Goal: Obtain resource: Obtain resource

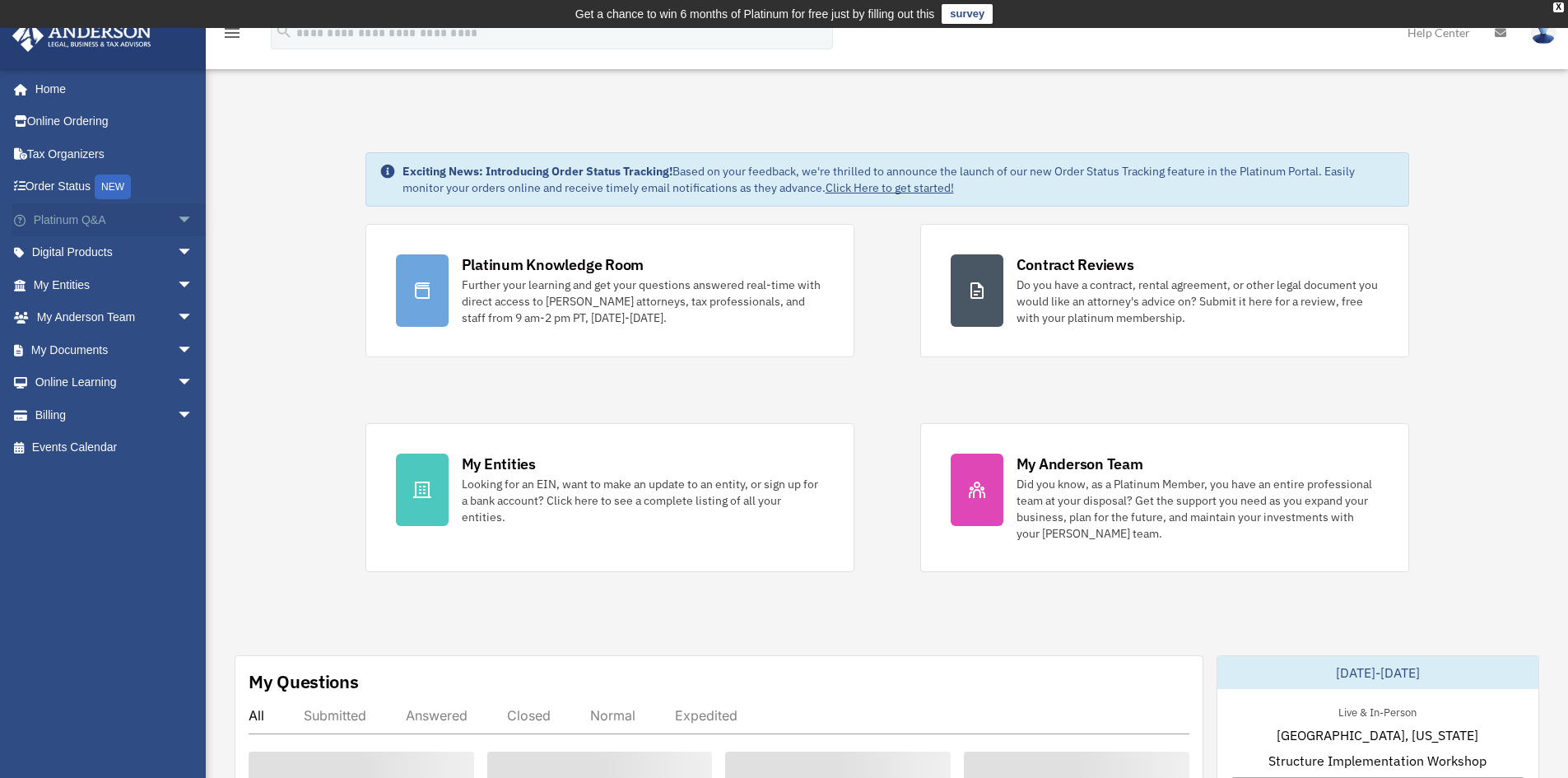
drag, startPoint x: 0, startPoint y: 0, endPoint x: 174, endPoint y: 222, distance: 282.1
click at [177, 222] on span "arrow_drop_down" at bounding box center [193, 220] width 33 height 34
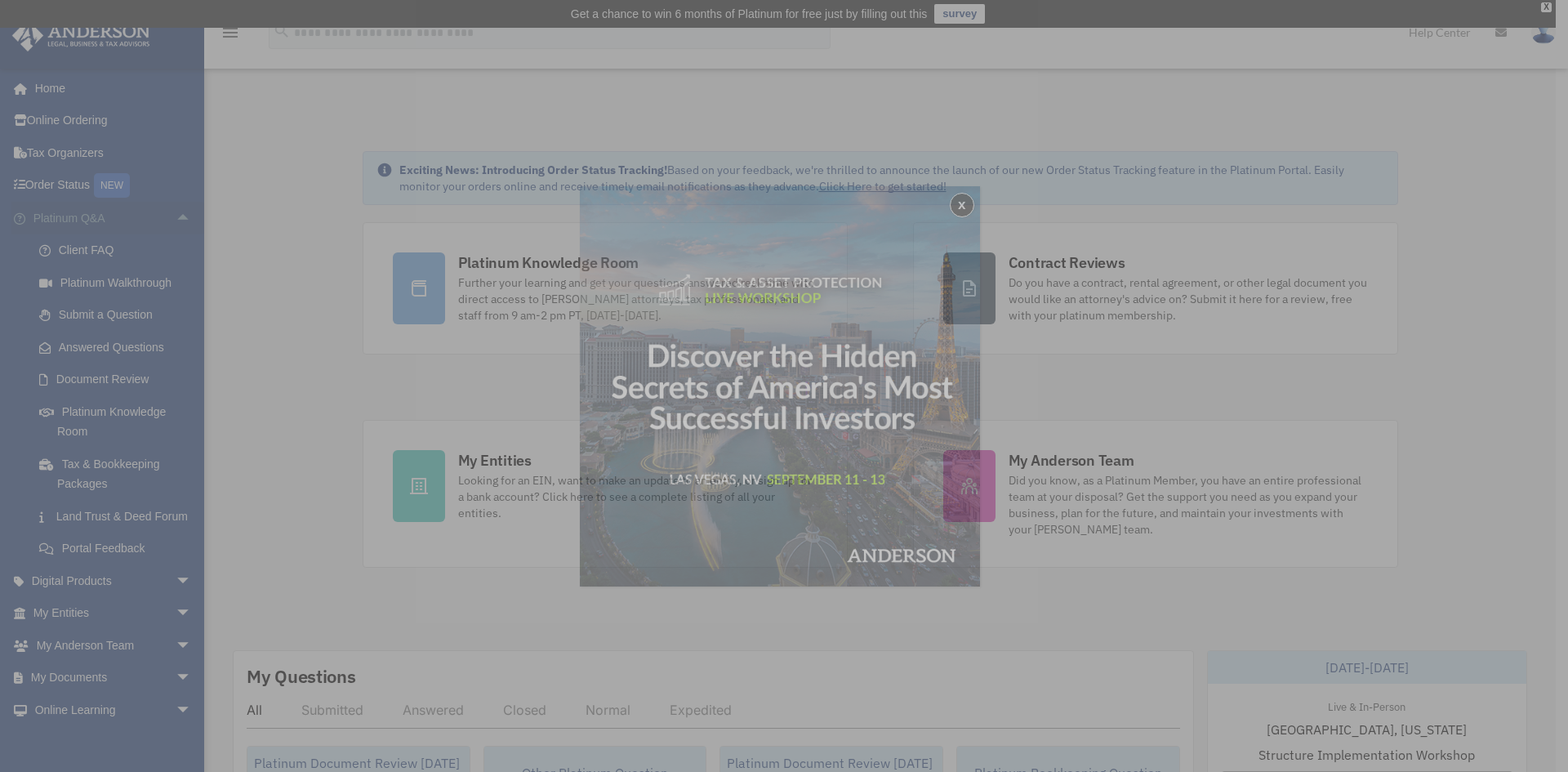
click at [173, 220] on div "x" at bounding box center [784, 386] width 1568 height 772
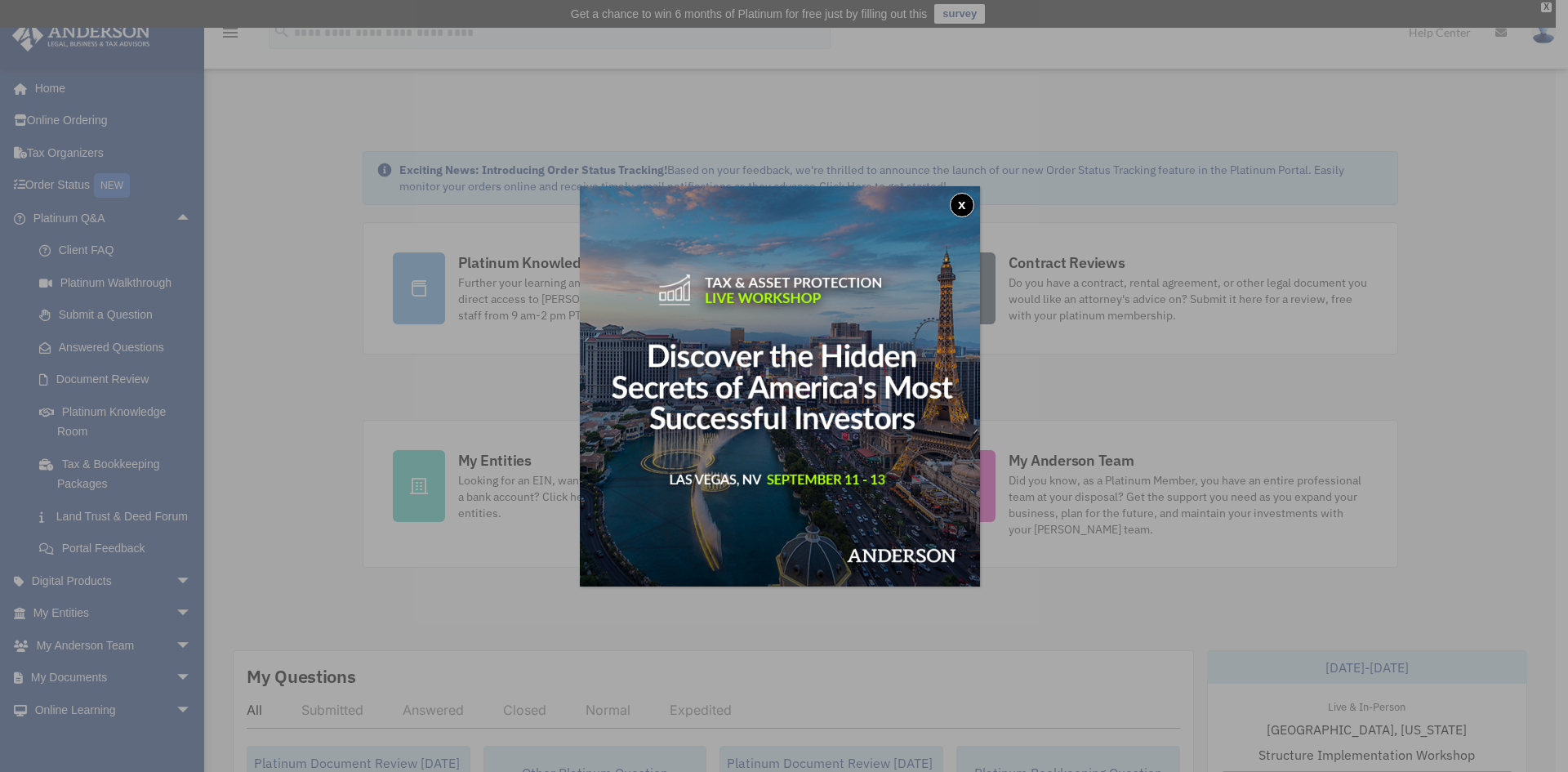
click at [963, 203] on button "x" at bounding box center [962, 204] width 24 height 24
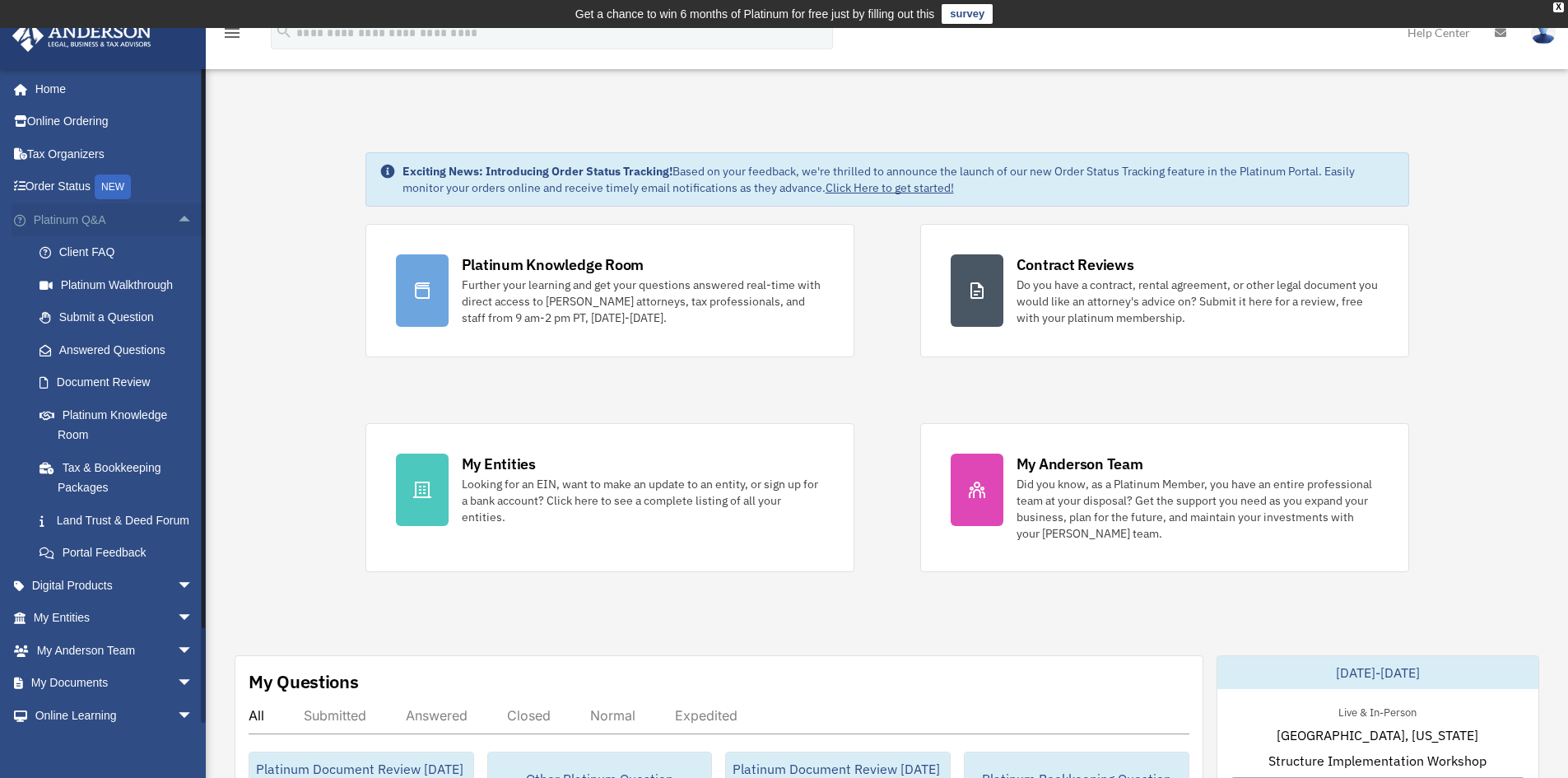
click at [180, 214] on span "arrow_drop_up" at bounding box center [193, 220] width 33 height 34
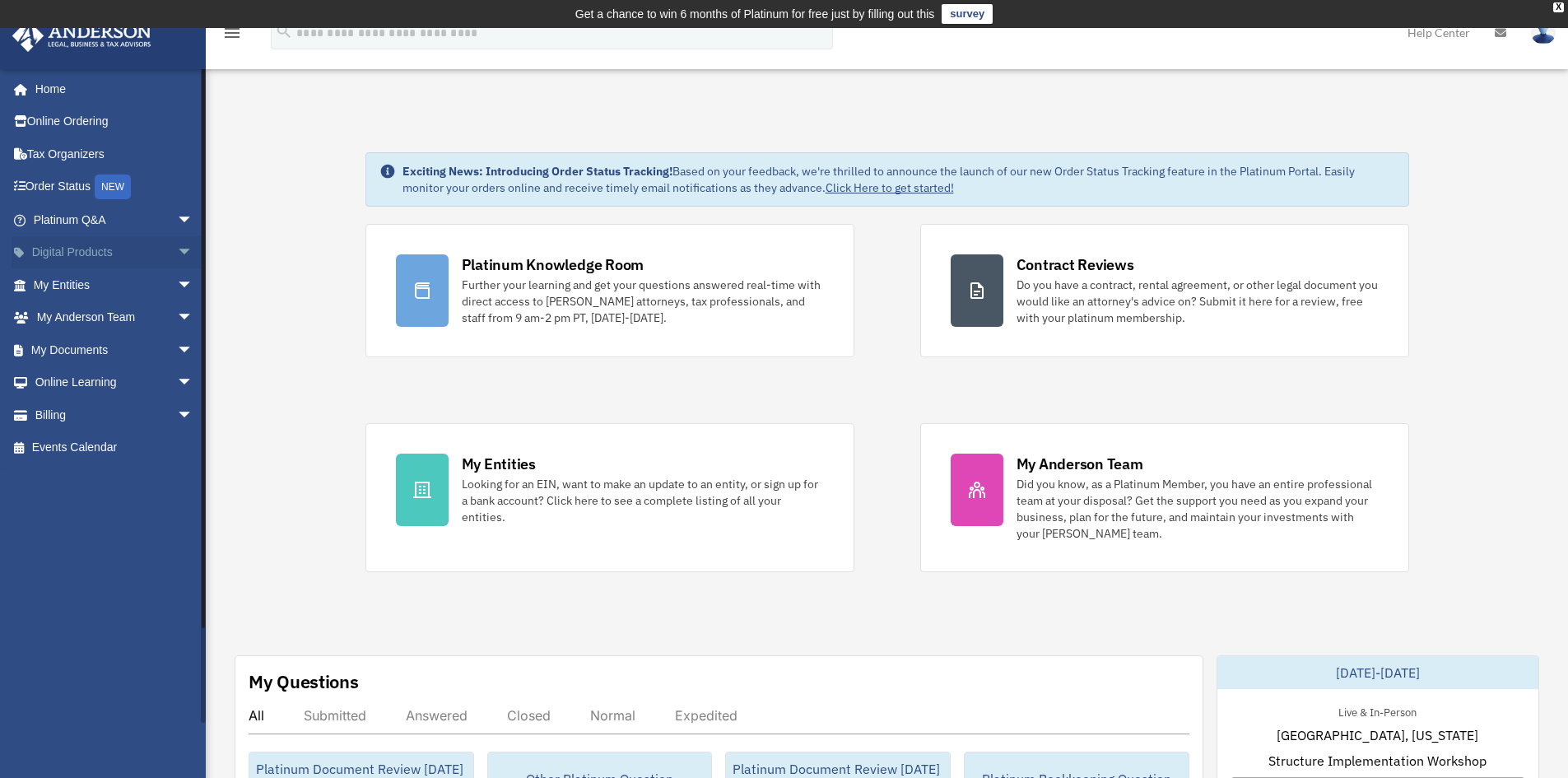
click at [179, 245] on span "arrow_drop_down" at bounding box center [193, 253] width 33 height 34
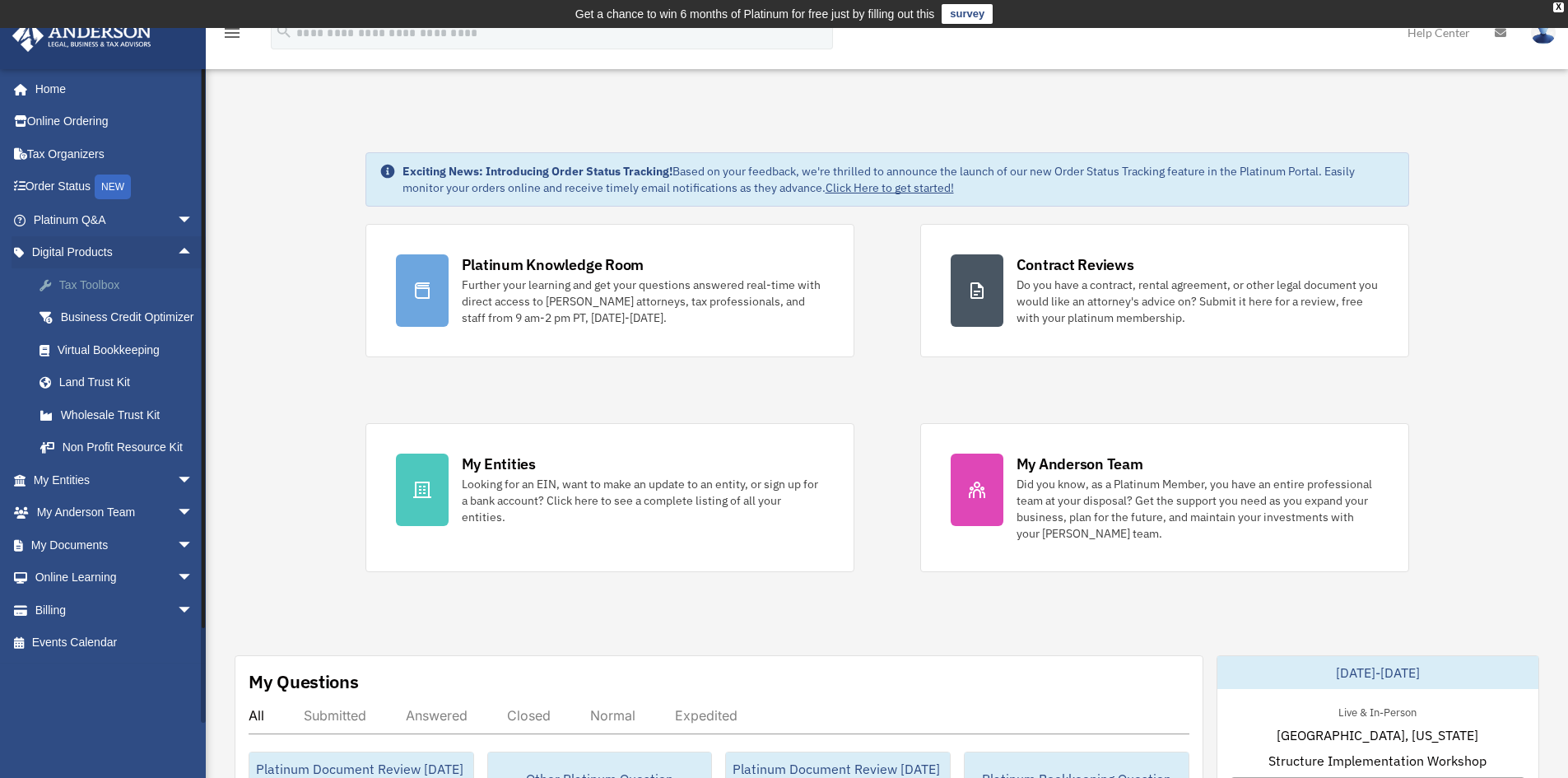
click at [105, 281] on div "Tax Toolbox" at bounding box center [128, 285] width 140 height 20
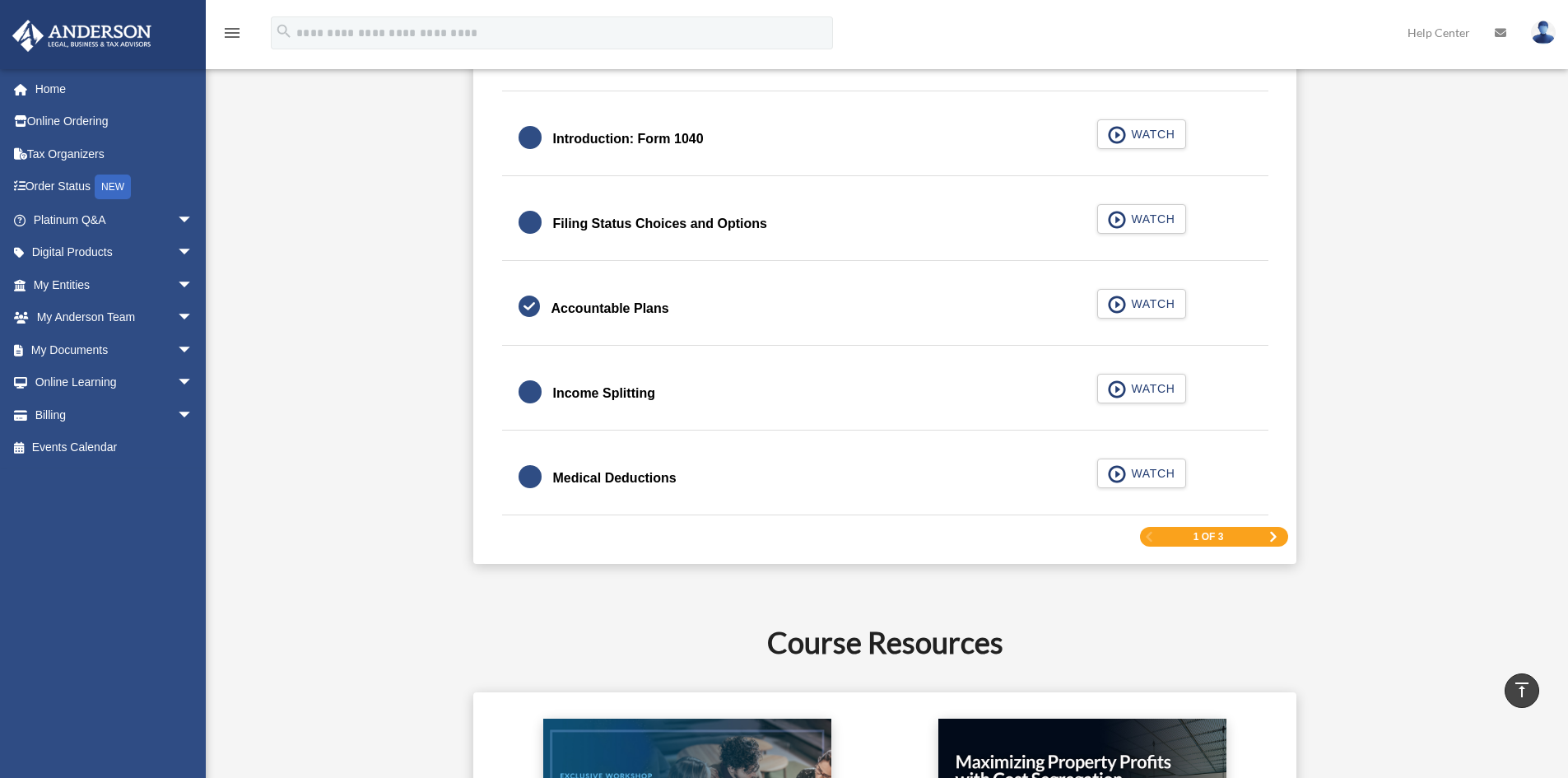
scroll to position [2469, 0]
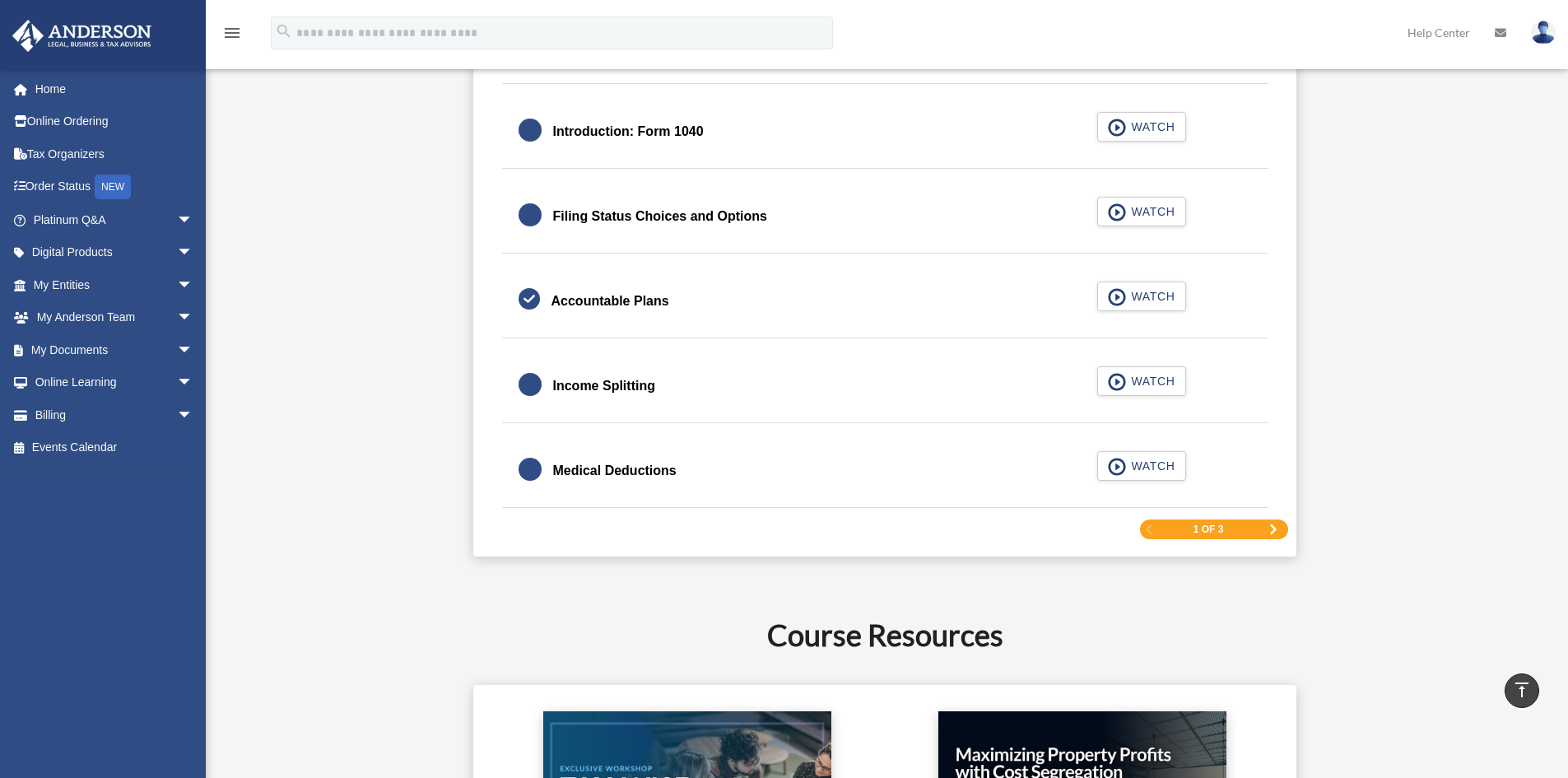
click at [1274, 530] on span "Next Page" at bounding box center [1274, 530] width 10 height 10
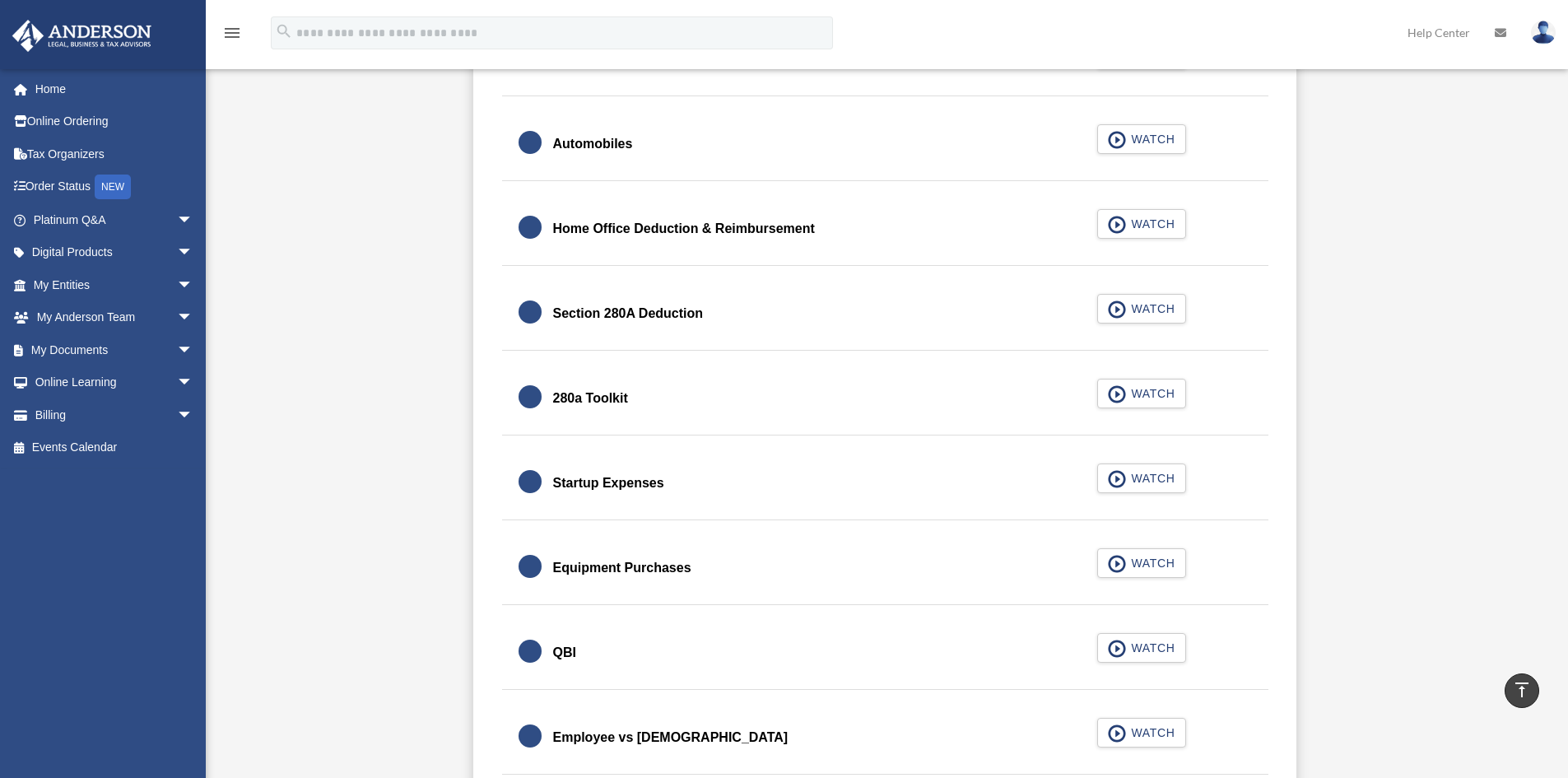
scroll to position [1893, 0]
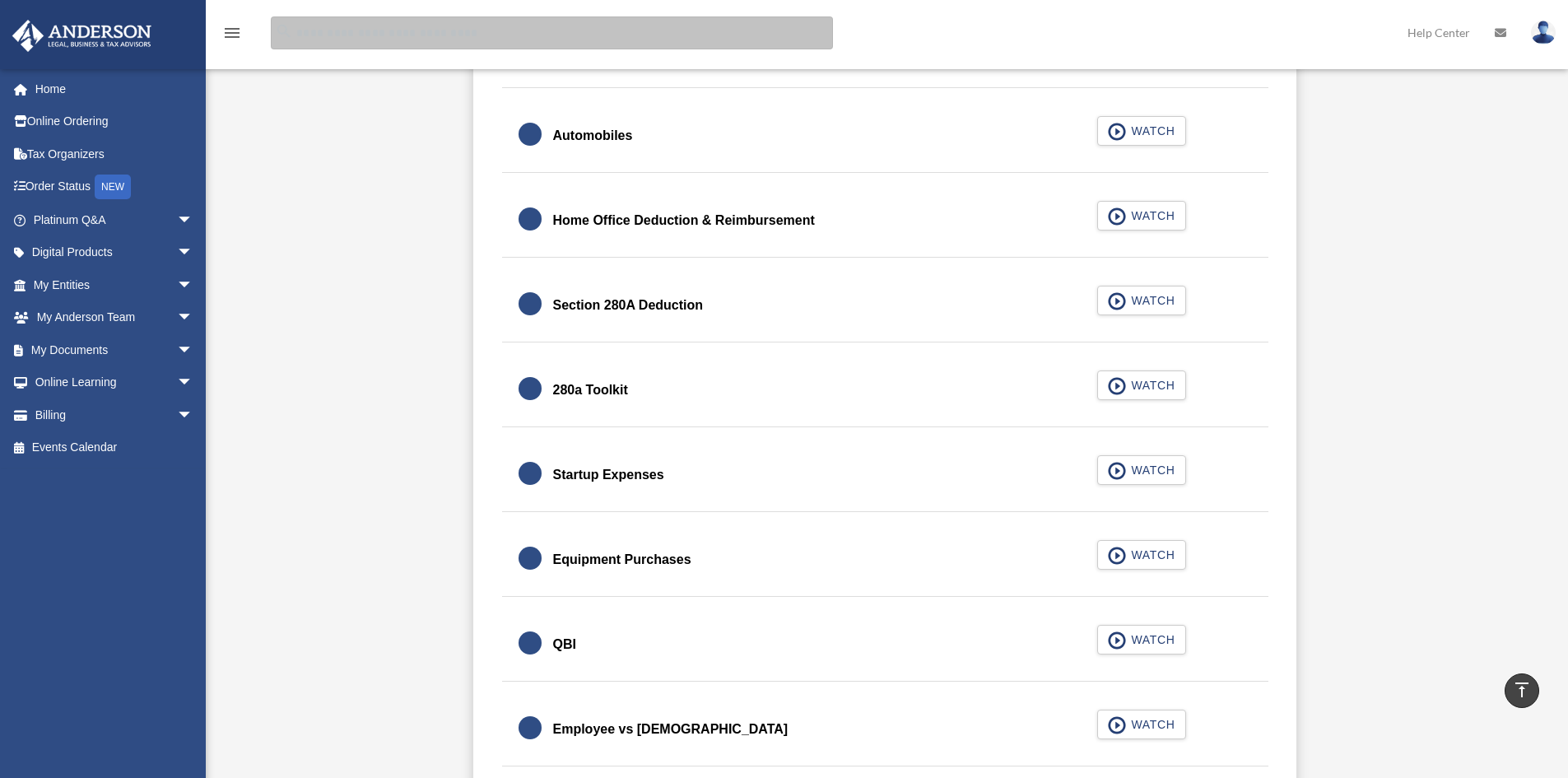
click at [464, 38] on input "search" at bounding box center [551, 32] width 562 height 33
type input "*****"
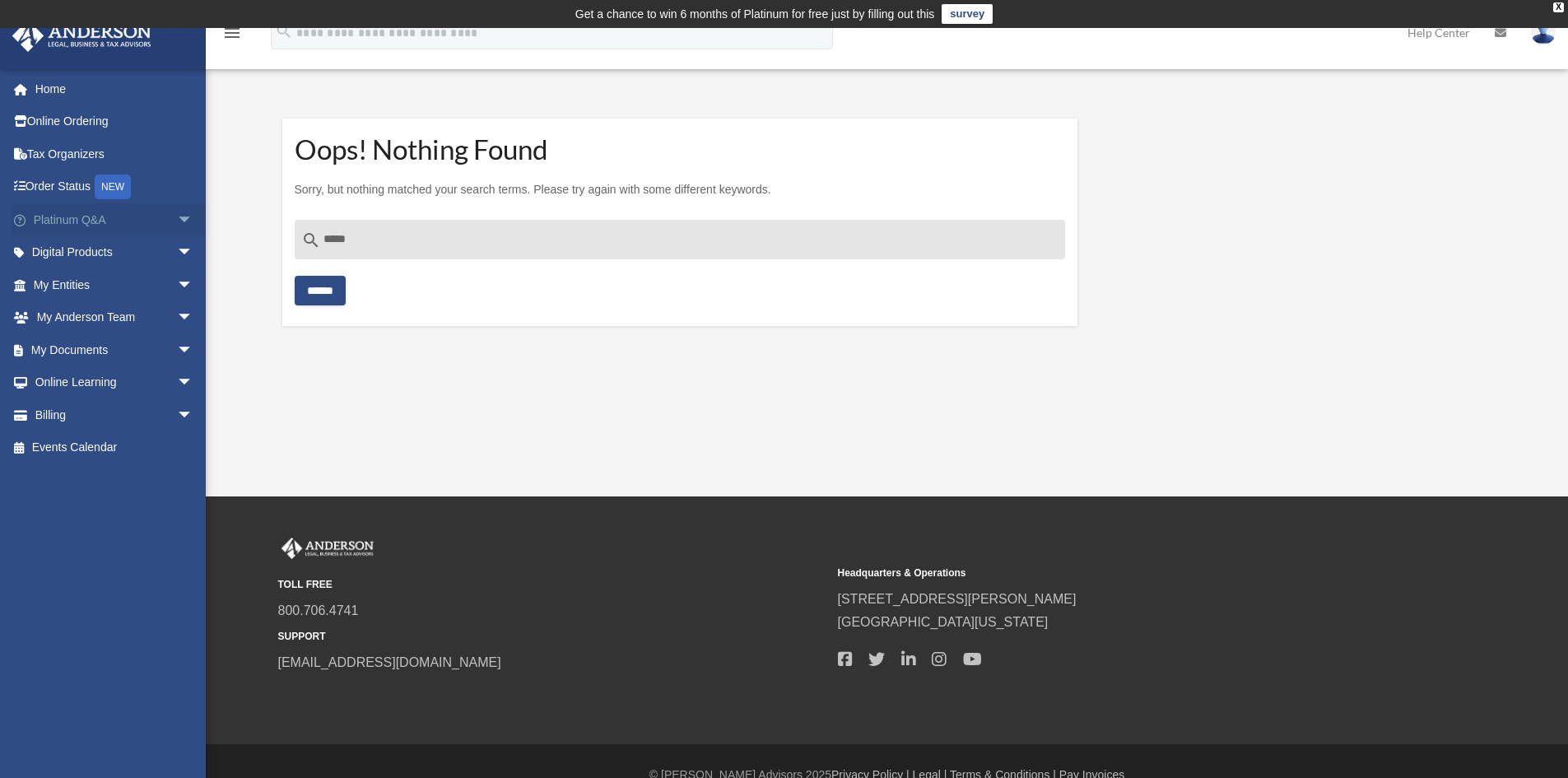
click at [181, 219] on span "arrow_drop_down" at bounding box center [193, 220] width 33 height 34
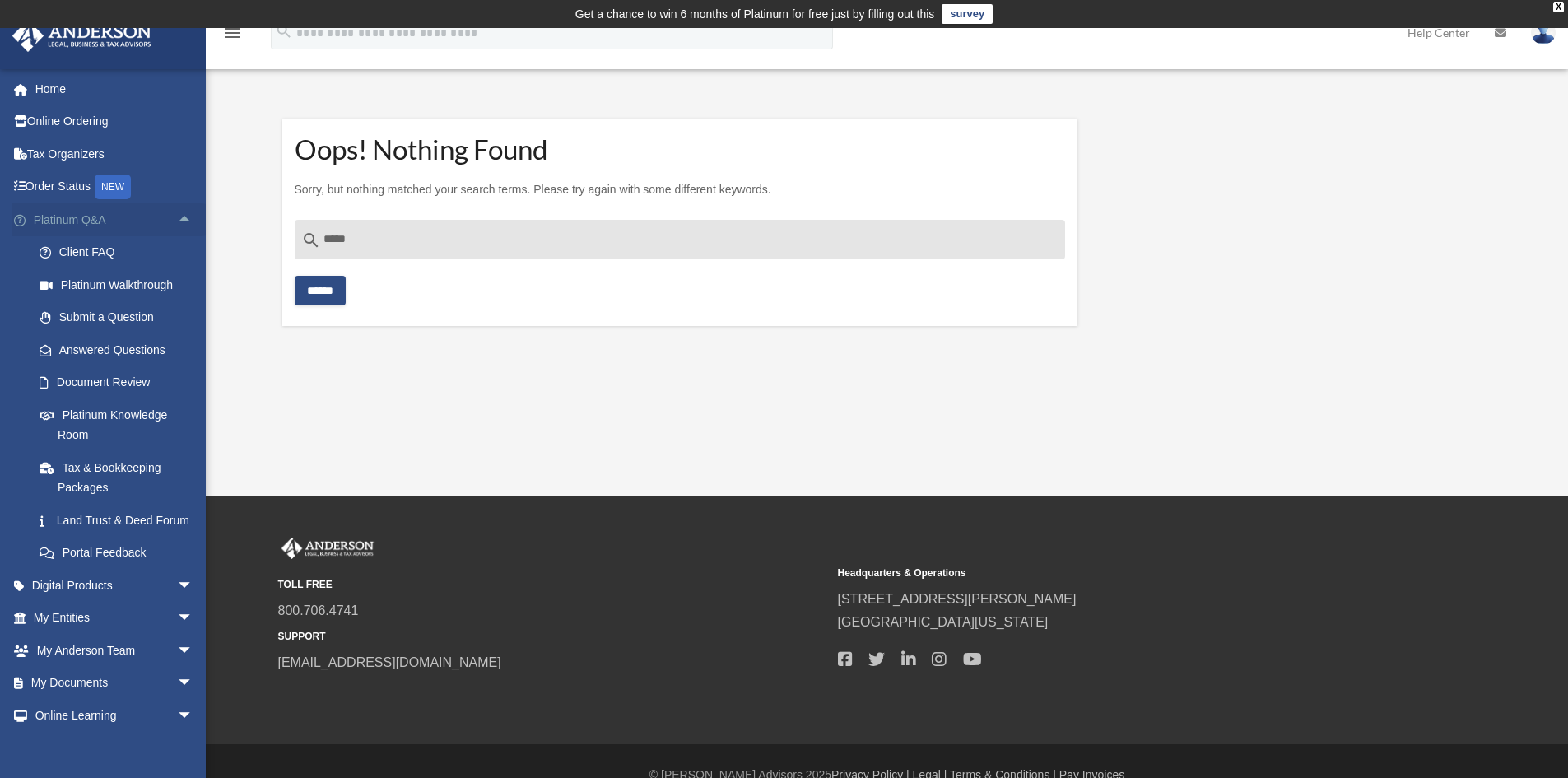
click at [182, 219] on span "arrow_drop_up" at bounding box center [193, 220] width 33 height 34
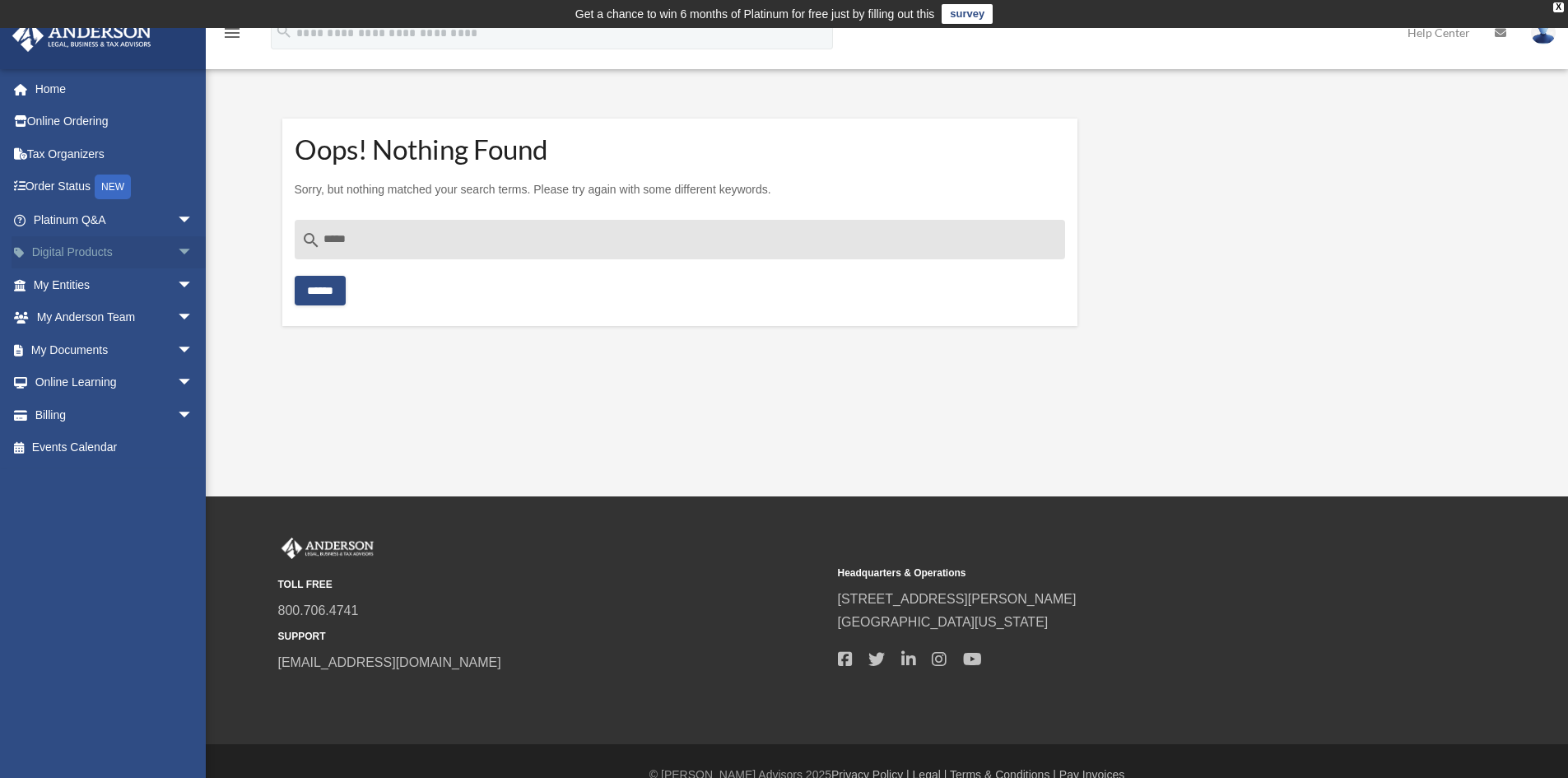
click at [177, 252] on span "arrow_drop_down" at bounding box center [193, 253] width 33 height 34
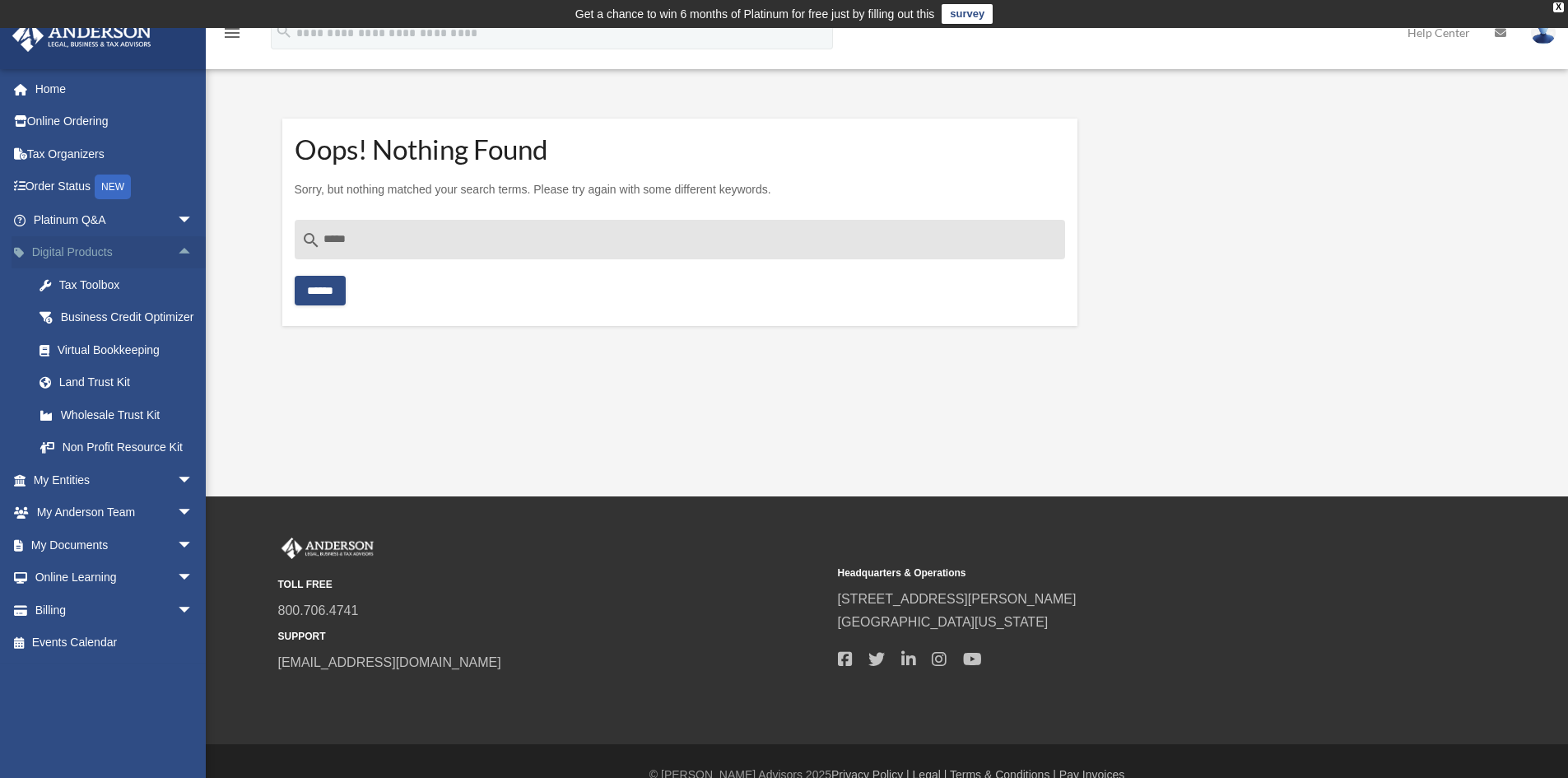
click at [177, 252] on span "arrow_drop_up" at bounding box center [193, 253] width 33 height 34
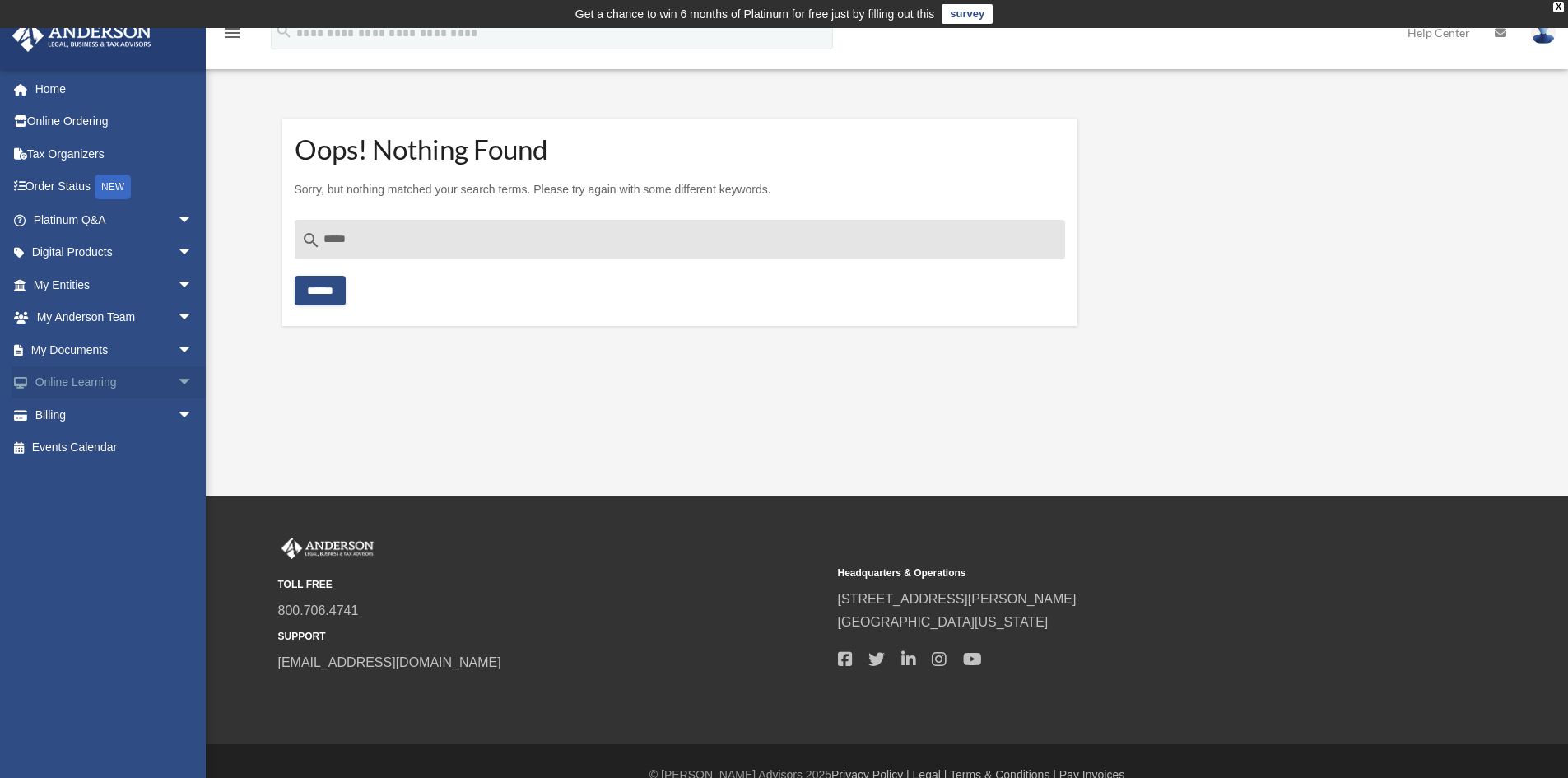
click at [177, 383] on span "arrow_drop_down" at bounding box center [193, 383] width 33 height 34
click at [177, 348] on span "arrow_drop_down" at bounding box center [193, 350] width 33 height 34
click at [183, 508] on span "arrow_drop_up" at bounding box center [193, 514] width 33 height 34
click at [96, 449] on link "Forms Library" at bounding box center [120, 447] width 195 height 33
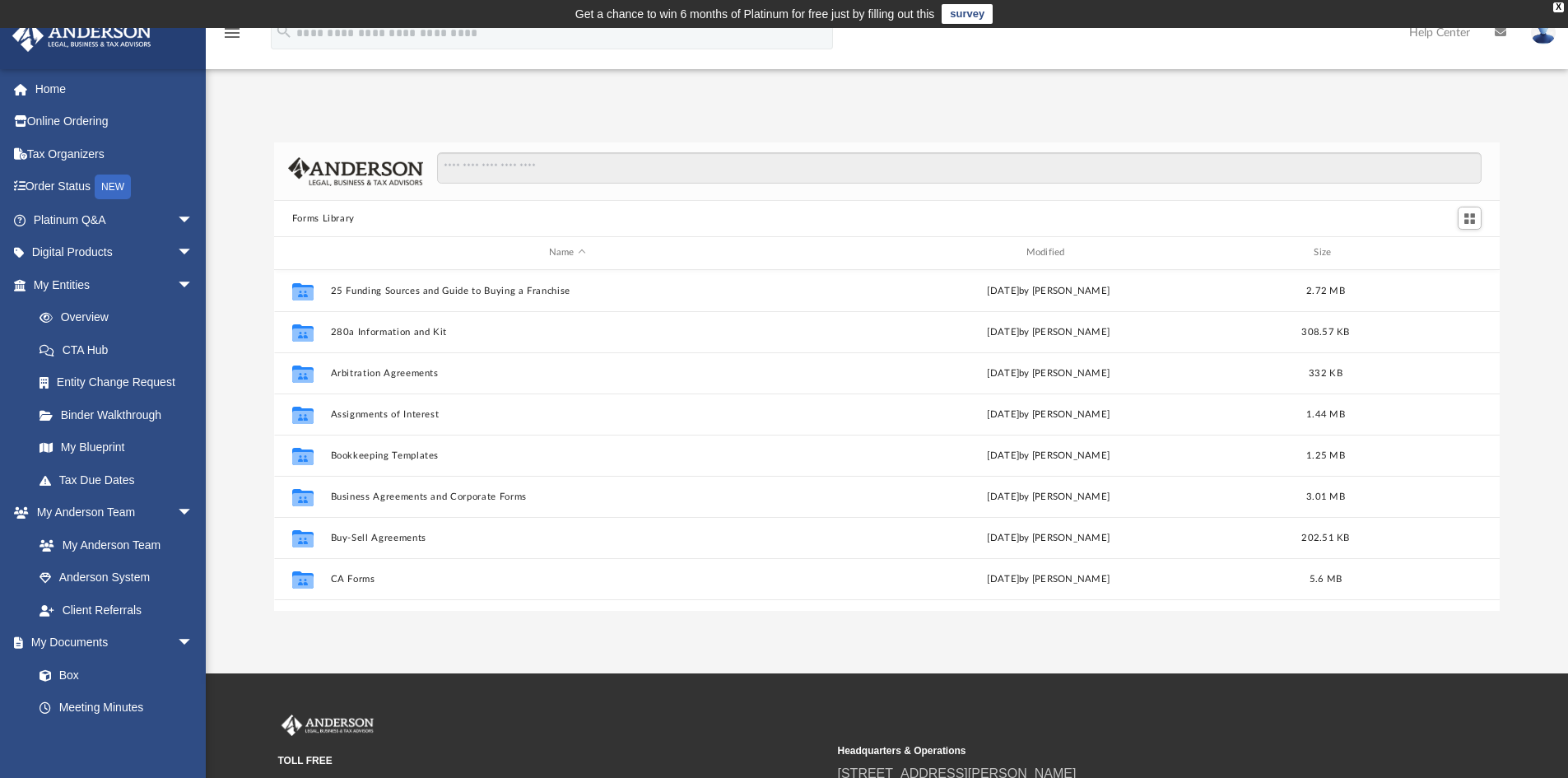
scroll to position [362, 1213]
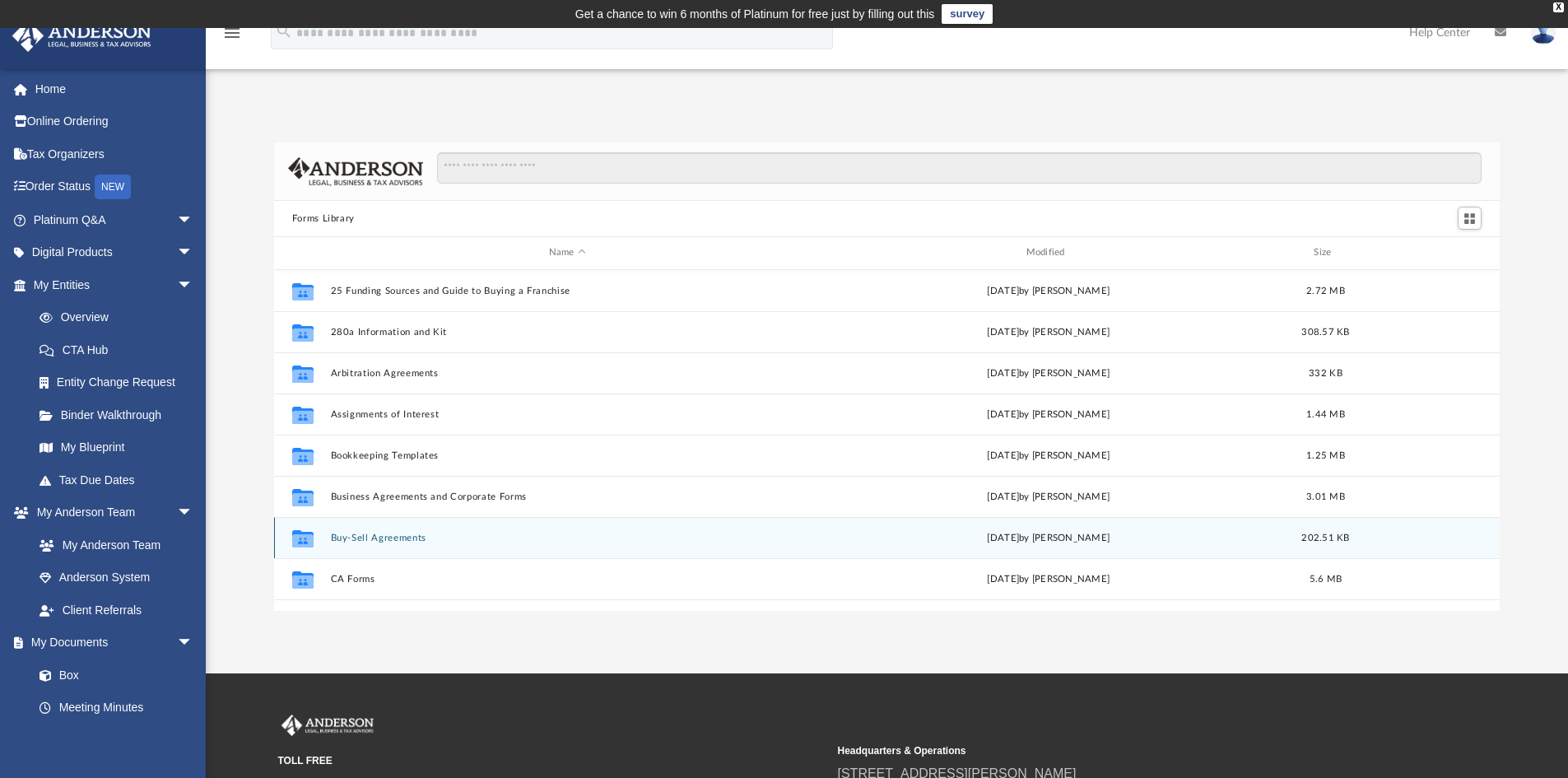
click at [549, 526] on div "Collaborated Folder Buy-Sell Agreements Wed Oct 5 2022 by Michael Bowman 202.51…" at bounding box center [887, 537] width 1226 height 41
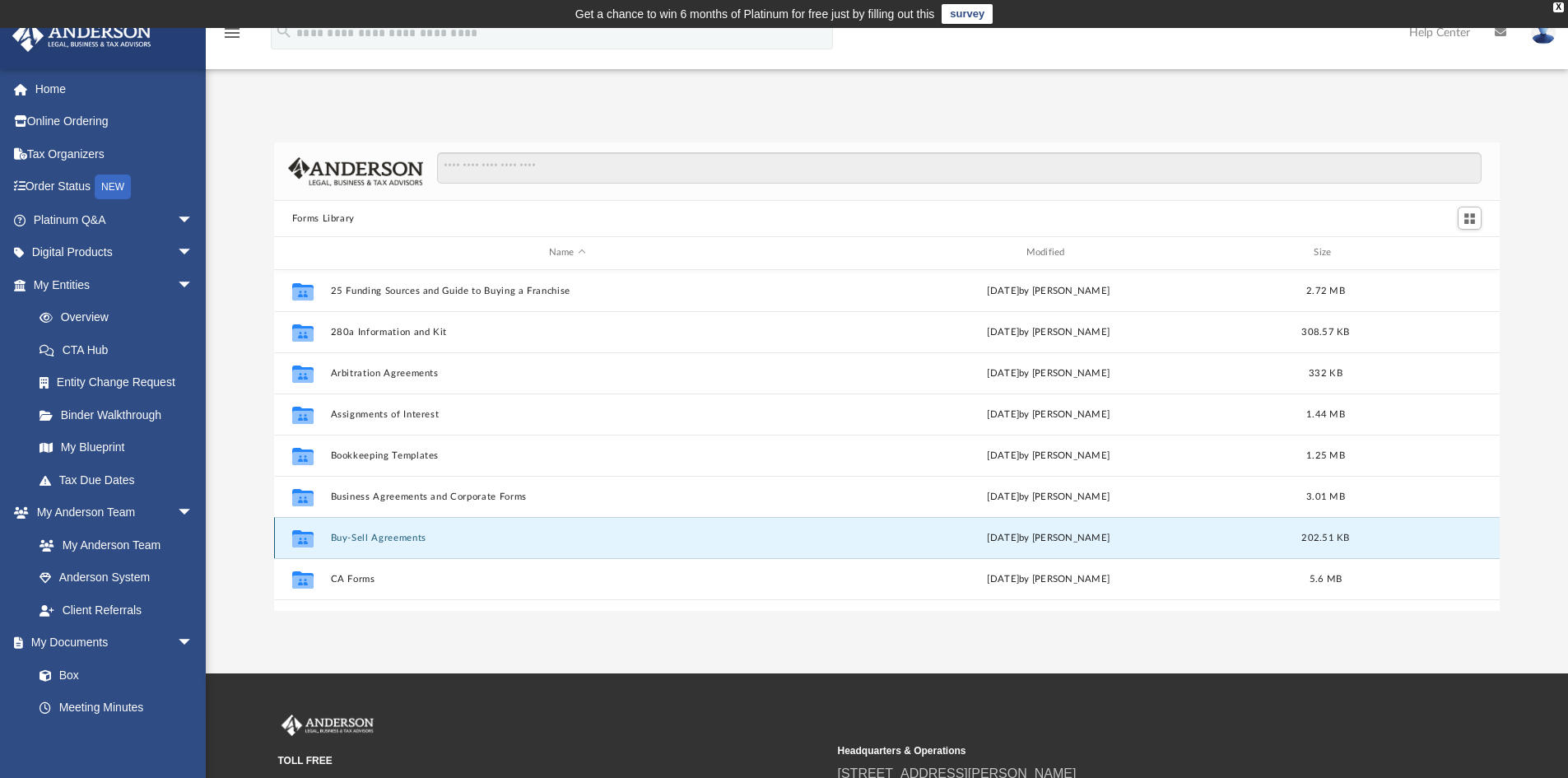
click at [343, 539] on button "Buy-Sell Agreements" at bounding box center [567, 537] width 474 height 11
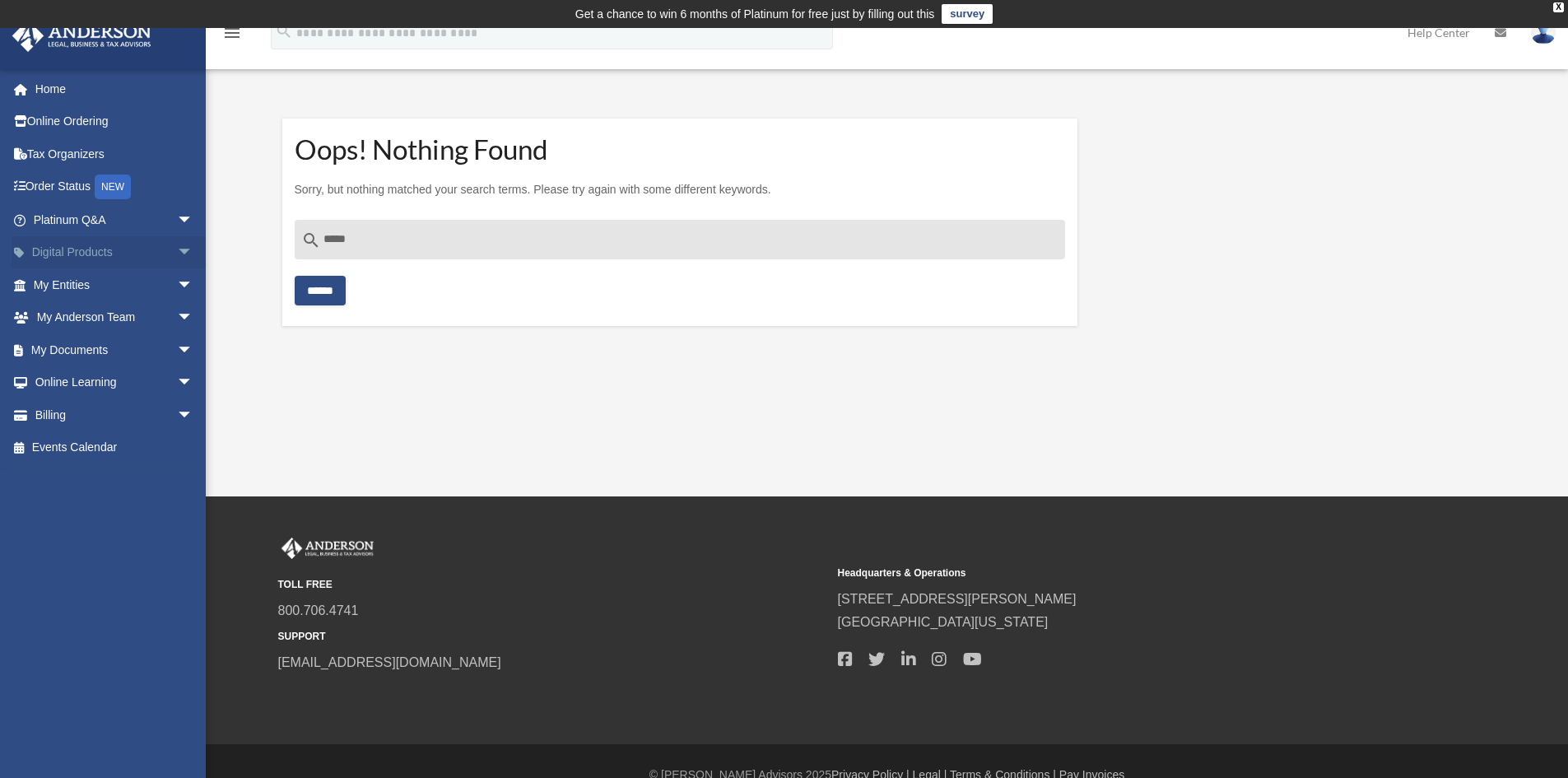
click at [178, 257] on span "arrow_drop_down" at bounding box center [193, 253] width 33 height 34
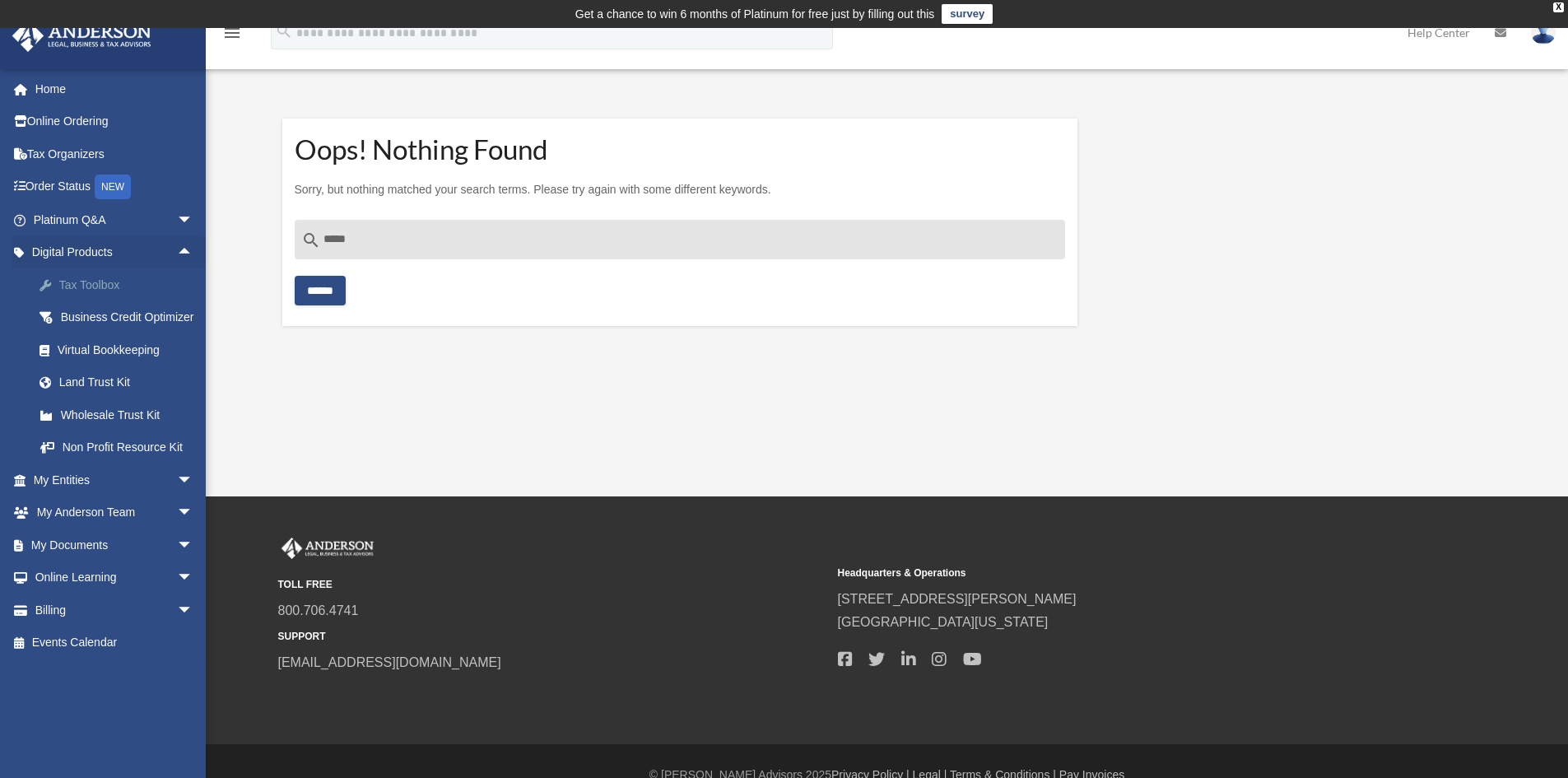
click at [97, 290] on div "Tax Toolbox" at bounding box center [128, 285] width 140 height 20
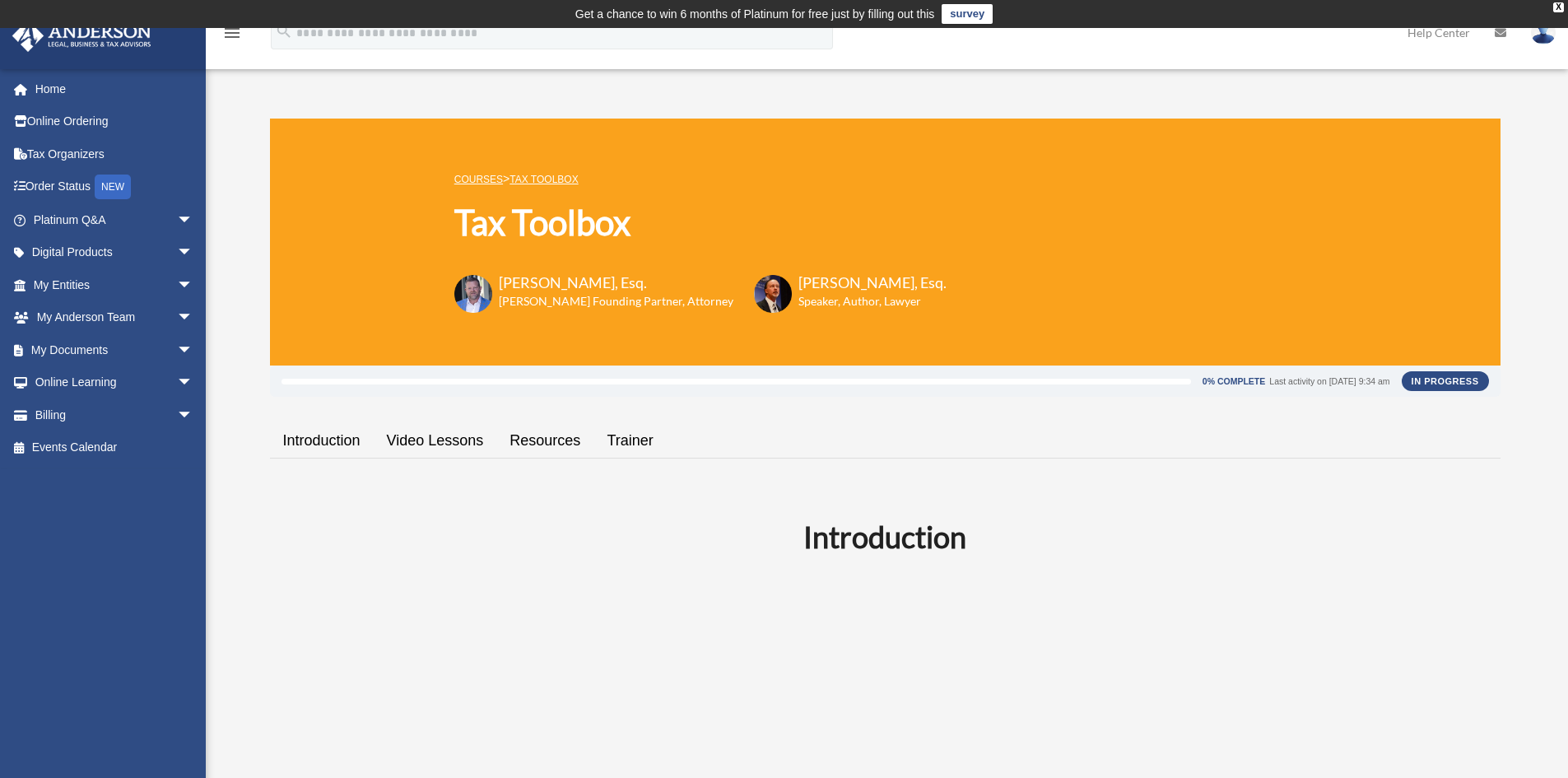
click at [524, 436] on link "Resources" at bounding box center [545, 440] width 97 height 47
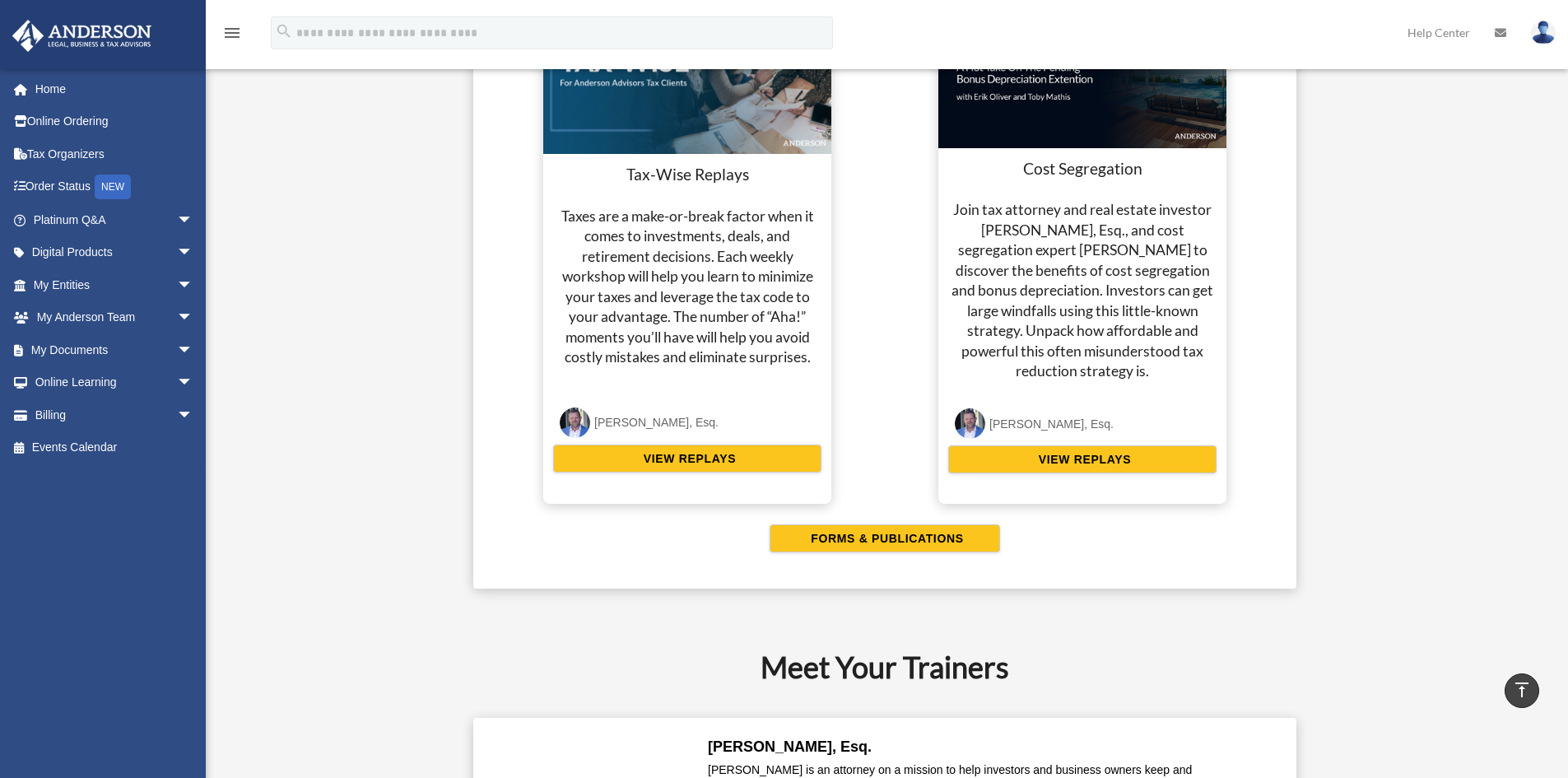
scroll to position [3412, 0]
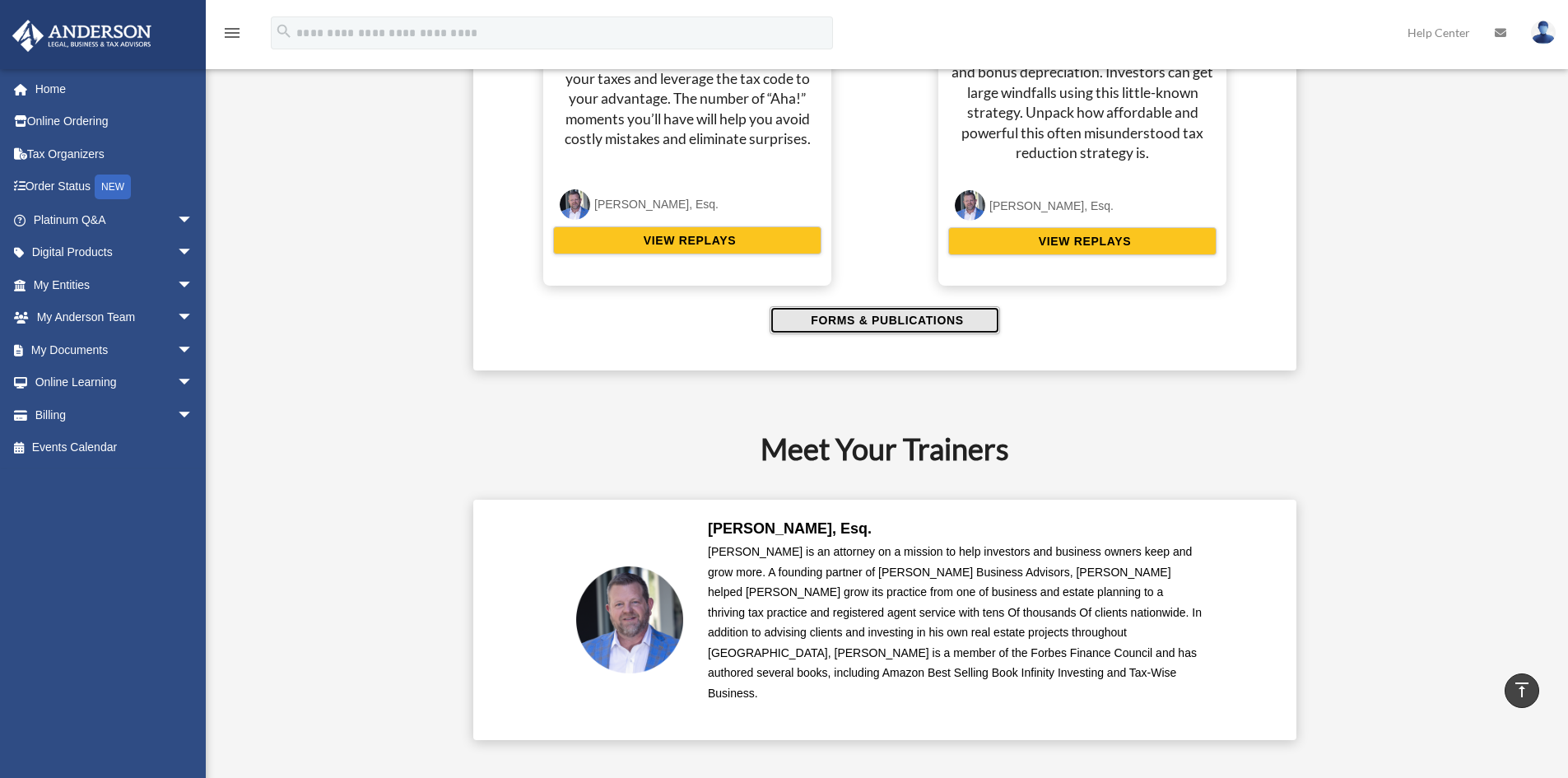
click at [901, 314] on span "FORMS & PUBLICATIONS" at bounding box center [884, 320] width 157 height 16
